Goal: Task Accomplishment & Management: Complete application form

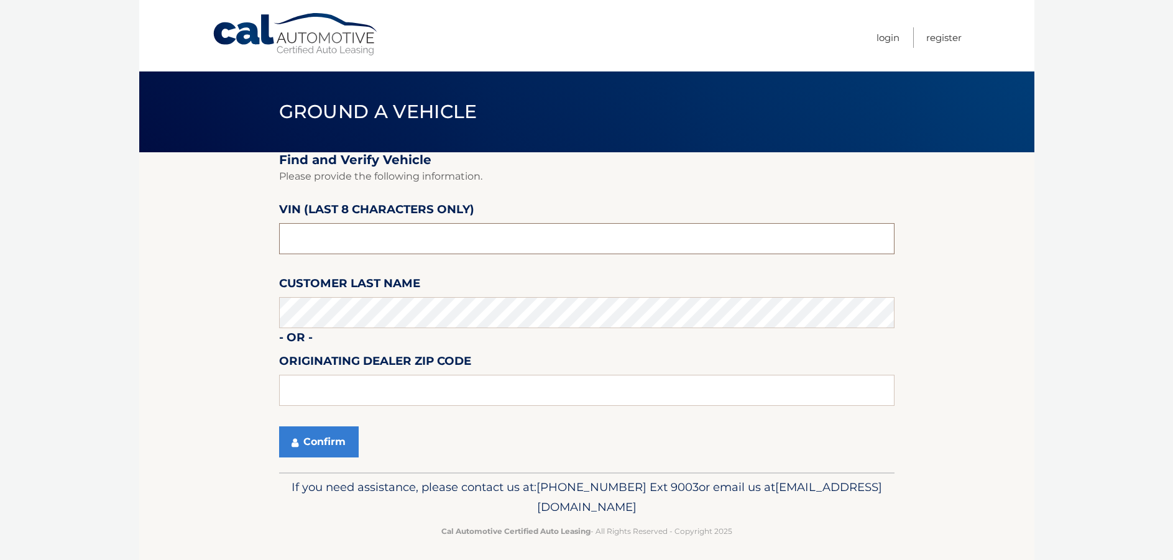
click at [342, 237] on input "text" at bounding box center [586, 238] width 615 height 31
click at [292, 242] on input "p8703308" at bounding box center [586, 238] width 615 height 31
type input "P8703308"
click at [301, 439] on button "Confirm" at bounding box center [319, 441] width 80 height 31
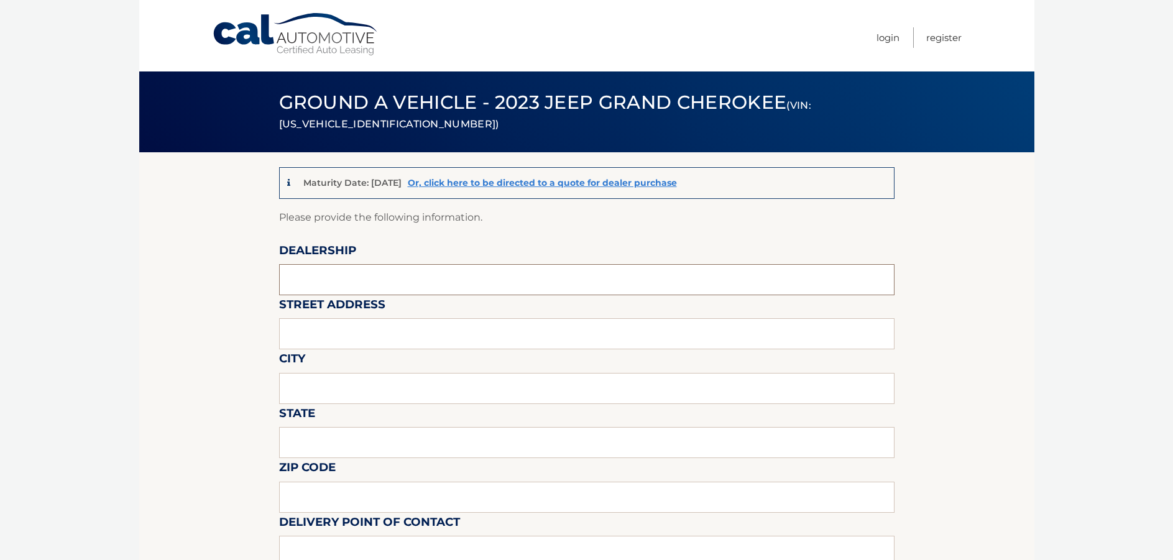
click at [323, 278] on input "text" at bounding box center [586, 279] width 615 height 31
type input "CHRYSLER DODGE JEEP RAM OF PARAMUS"
type input "[GEOGRAPHIC_DATA] (LEASE RETURN FACILITY) OFFISITE"
type input "MAHWAH"
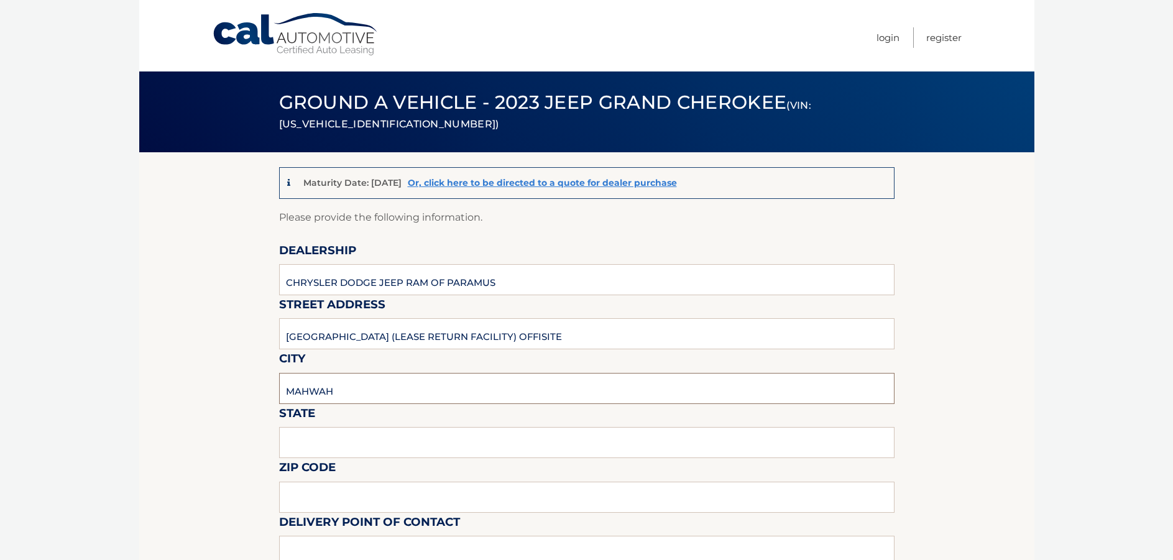
type input "NJ"
type input "07430"
type input "[PERSON_NAME]"
type input "2012063572"
type input "[EMAIL_ADDRESS][DOMAIN_NAME]"
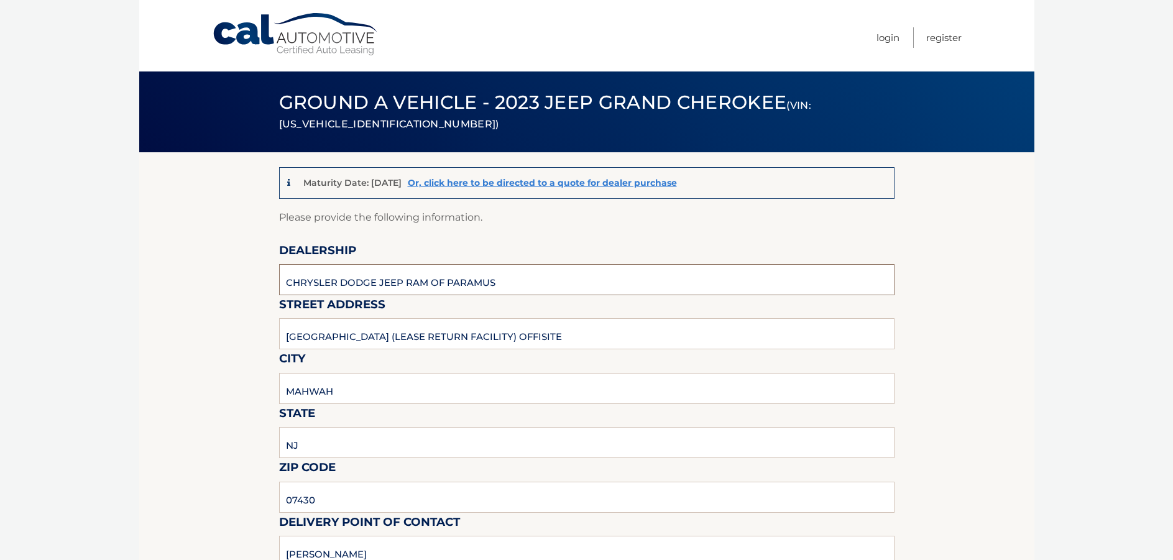
click at [364, 273] on input "CHRYSLER DODGE JEEP RAM OF PARAMUS" at bounding box center [586, 279] width 615 height 31
click at [507, 282] on input "CHRYSLER DODGE JEEP RAM OF PARAMUS" at bounding box center [586, 279] width 615 height 31
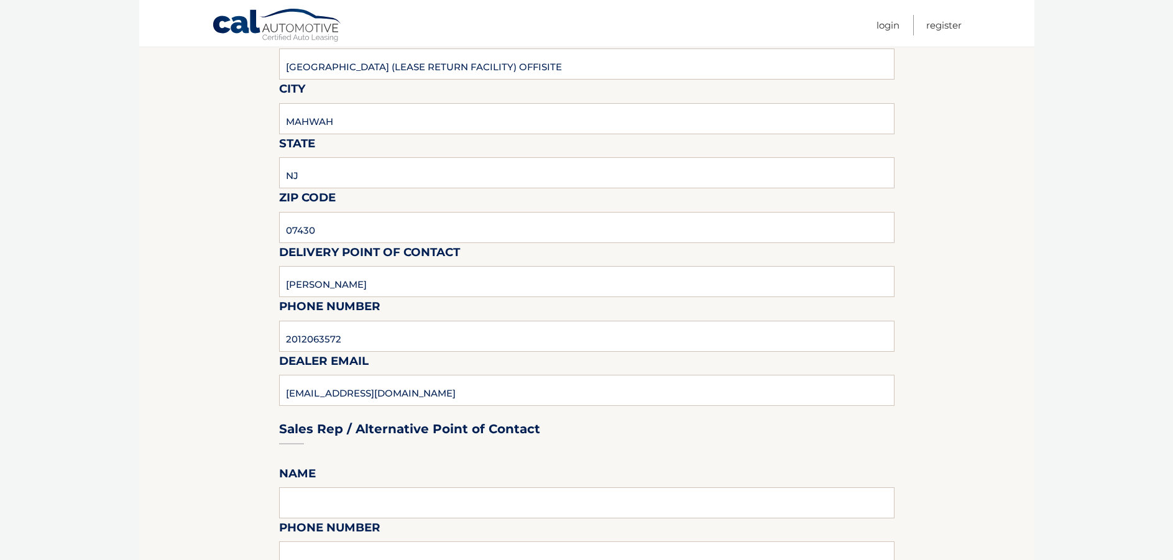
scroll to position [435, 0]
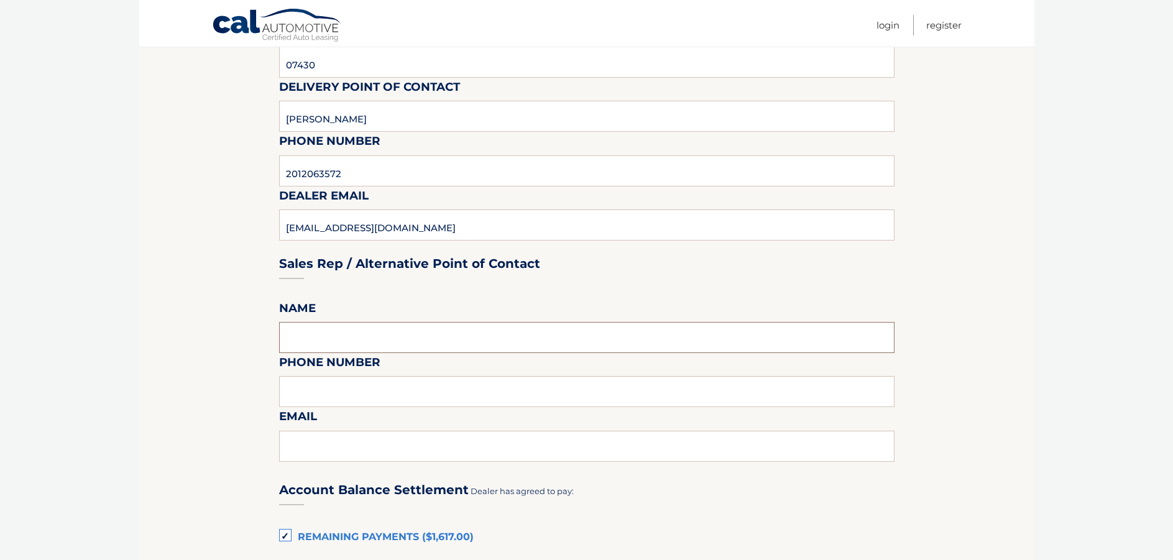
click at [368, 339] on input "text" at bounding box center [586, 337] width 615 height 31
type input "[PERSON_NAME]"
type input "2013946014"
type input "[EMAIL_ADDRESS][DOMAIN_NAME]"
click at [186, 370] on section "Maturity Date: [DATE] Or, click here to be directed to a quote for dealer purch…" at bounding box center [586, 398] width 895 height 1362
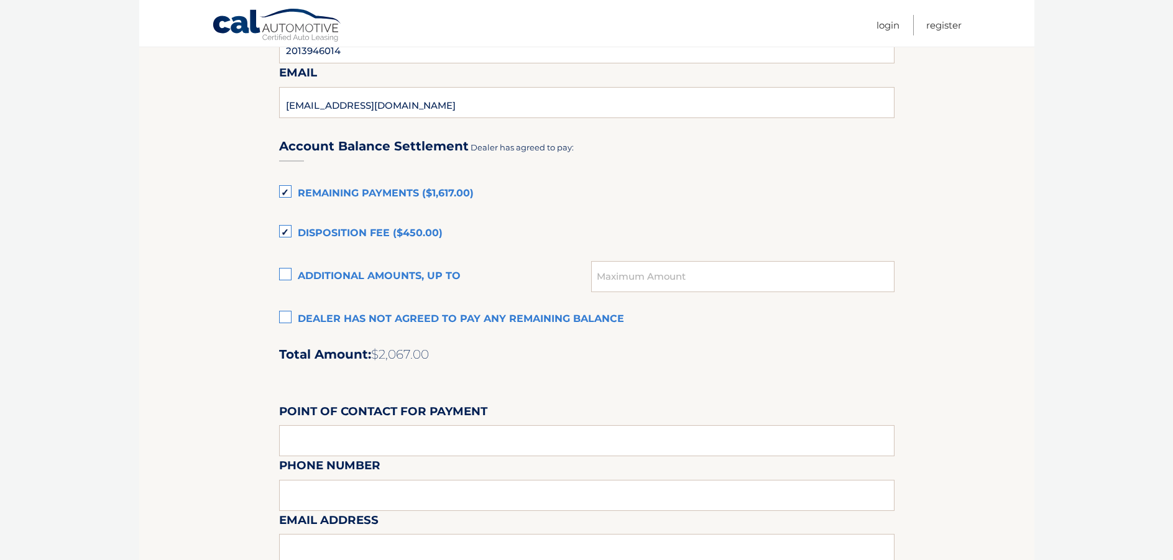
scroll to position [808, 0]
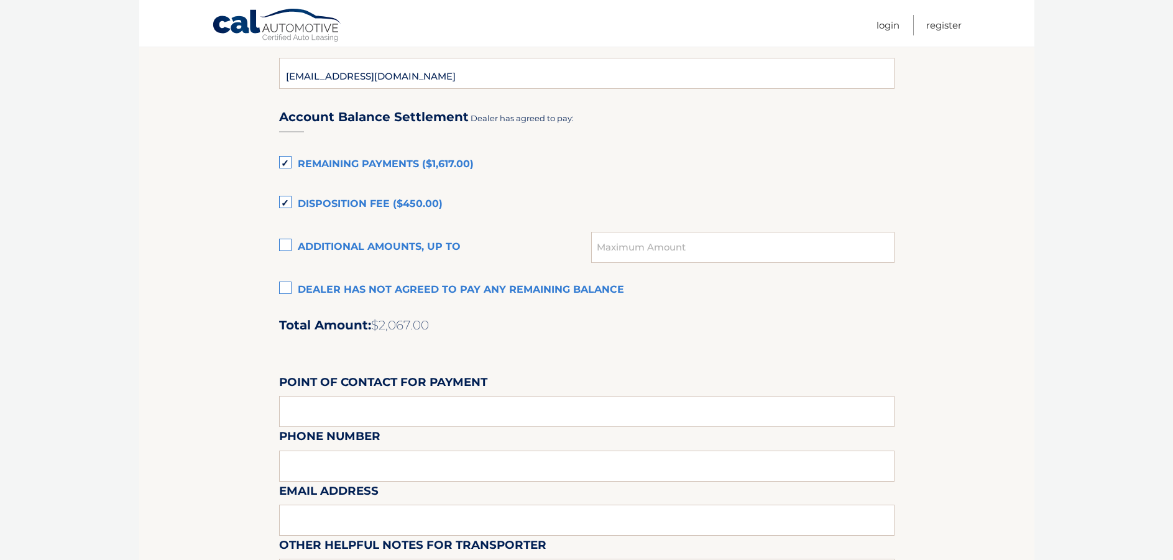
click at [354, 354] on div "Account Balance Settlement Dealer has agreed to pay: Remaining Payments ($1,617…" at bounding box center [586, 369] width 615 height 551
click at [301, 415] on input "text" at bounding box center [586, 411] width 615 height 31
type input "[PERSON_NAME]"
click at [397, 413] on input "[PERSON_NAME]" at bounding box center [586, 411] width 615 height 31
click at [350, 460] on div "Email Address" at bounding box center [586, 454] width 615 height 54
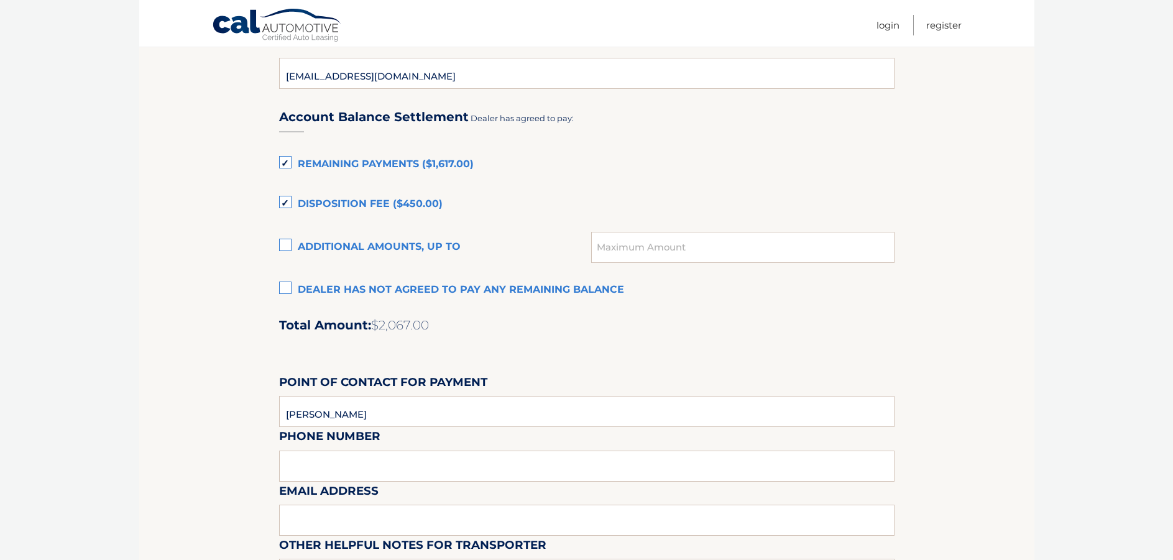
click at [352, 468] on div "Email Address" at bounding box center [586, 454] width 615 height 54
click at [382, 417] on input "[PERSON_NAME]" at bounding box center [586, 411] width 615 height 31
click at [371, 414] on input "[PERSON_NAME]" at bounding box center [586, 411] width 615 height 31
type input "2014889000"
drag, startPoint x: 161, startPoint y: 483, endPoint x: 204, endPoint y: 498, distance: 45.8
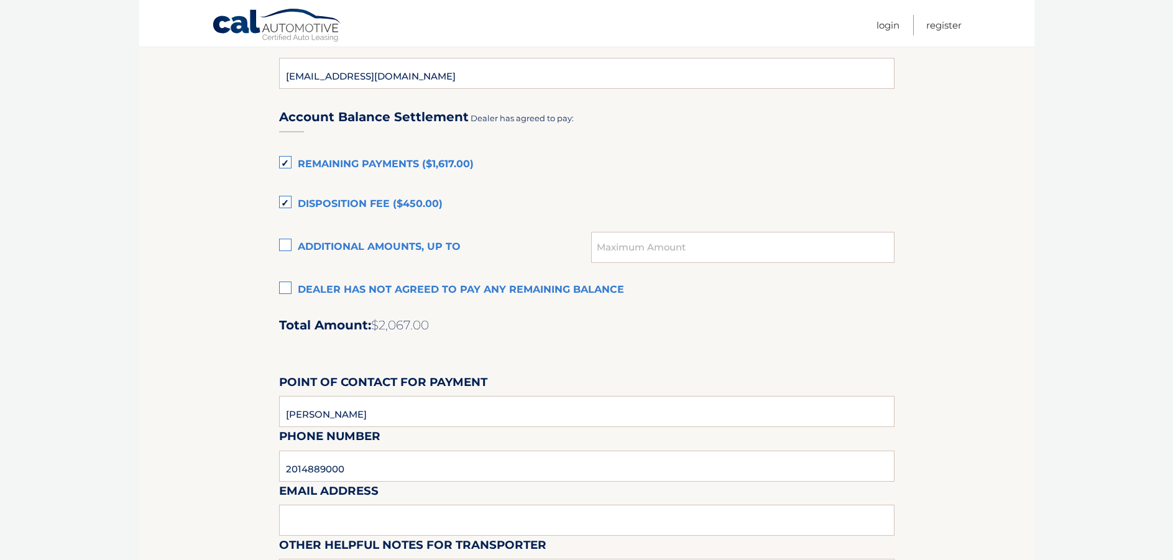
click at [161, 483] on section "Maturity Date: [DATE] Or, click here to be directed to a quote for dealer purch…" at bounding box center [586, 25] width 895 height 1362
click at [316, 511] on input "text" at bounding box center [586, 520] width 615 height 31
type input "[EMAIL_ADDRESS][DOMAIN_NAME]"
click at [148, 428] on section "Maturity Date: [DATE] Or, click here to be directed to a quote for dealer purch…" at bounding box center [586, 25] width 895 height 1362
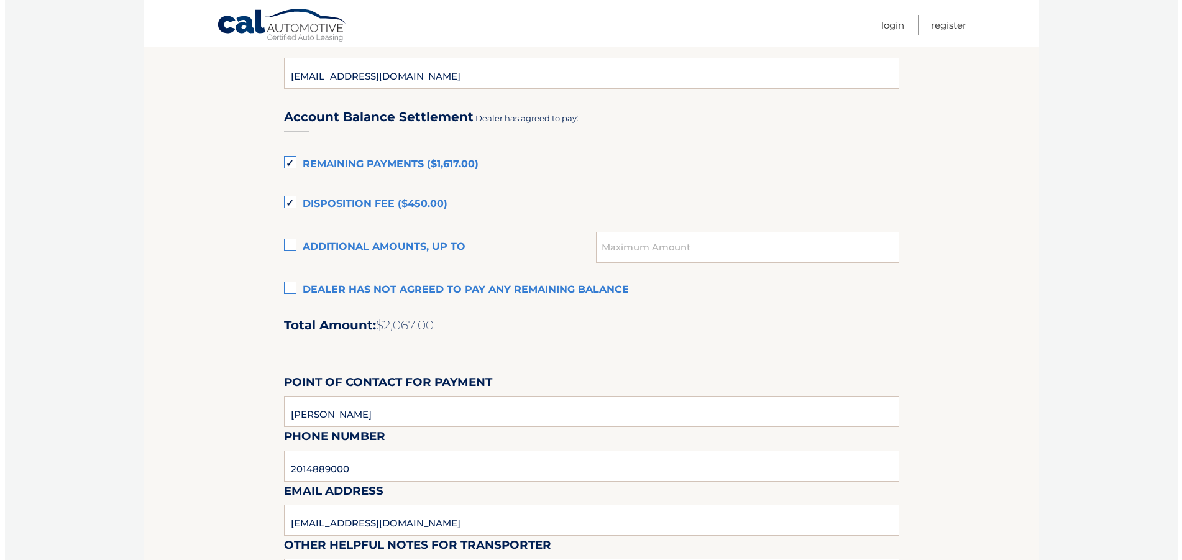
scroll to position [994, 0]
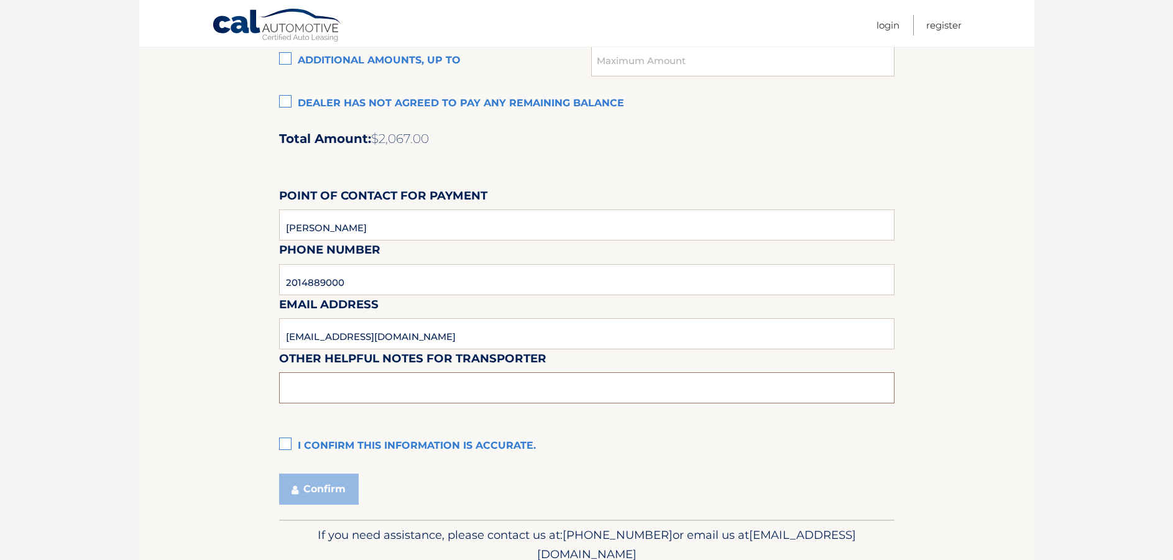
click at [288, 387] on input "text" at bounding box center [586, 387] width 615 height 31
type input "PICKUPS ARE PERMITTED M-F ONLY FROM 10:30 - 4:00 PM NO SATURDAYS"
click at [285, 443] on label "I confirm this information is accurate." at bounding box center [586, 446] width 615 height 25
click at [0, 0] on input "I confirm this information is accurate." at bounding box center [0, 0] width 0 height 0
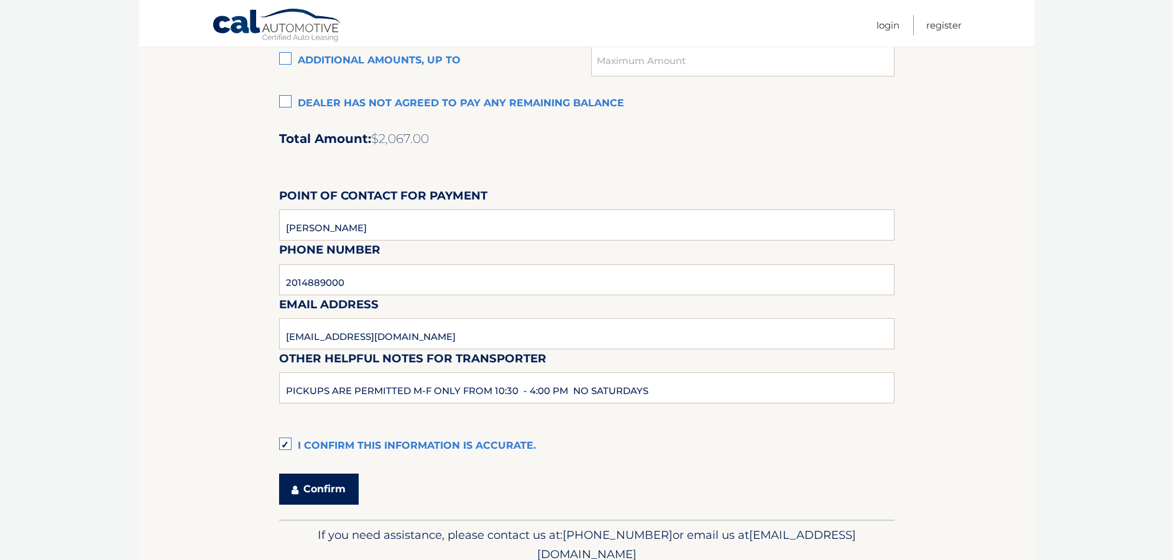
click at [315, 488] on button "Confirm" at bounding box center [319, 489] width 80 height 31
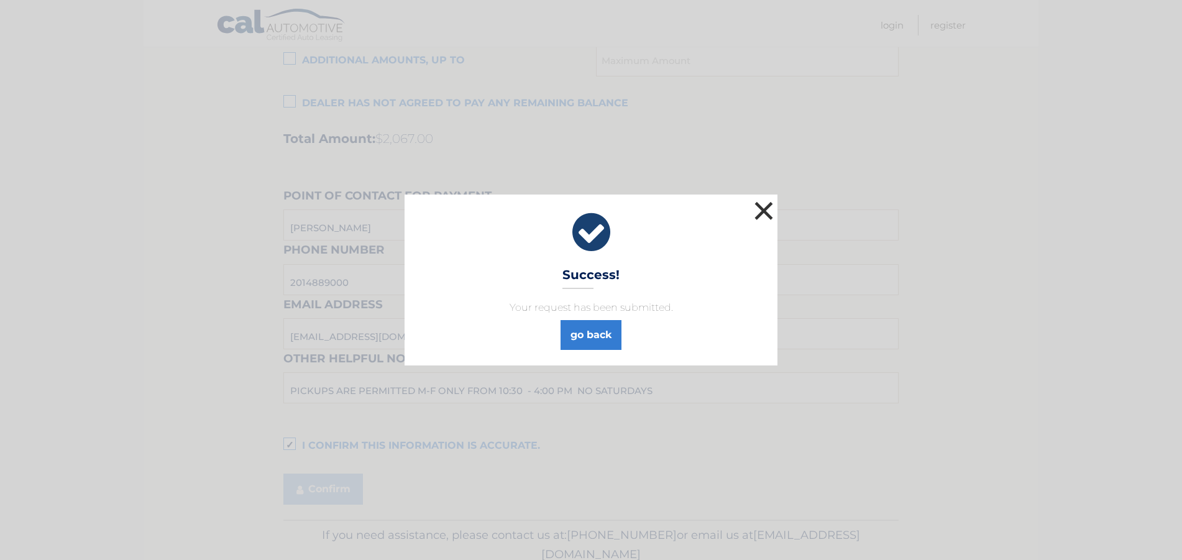
click at [767, 204] on button "×" at bounding box center [763, 210] width 25 height 25
